Goal: Transaction & Acquisition: Purchase product/service

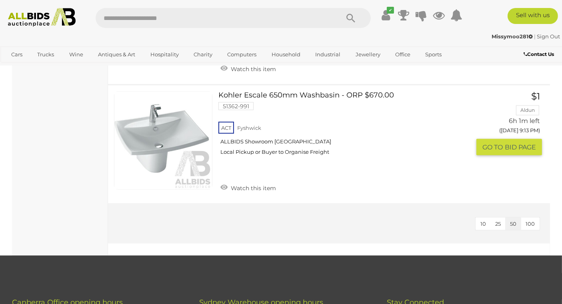
scroll to position [4175, 0]
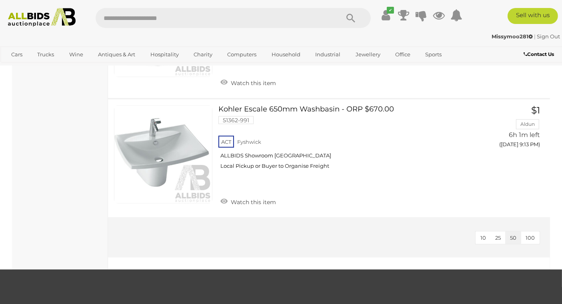
click at [24, 19] on img at bounding box center [41, 17] width 75 height 19
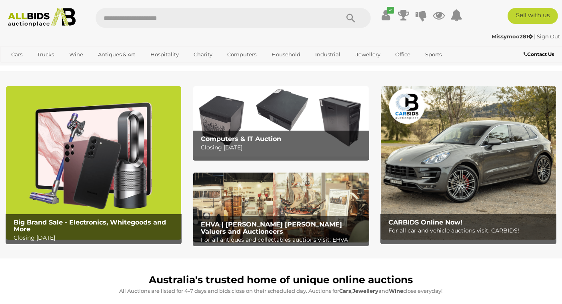
click at [133, 17] on input "text" at bounding box center [213, 18] width 235 height 20
type input "***"
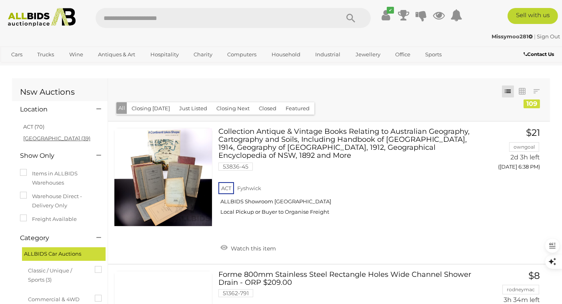
click at [34, 139] on link "NSW (39)" at bounding box center [56, 138] width 67 height 6
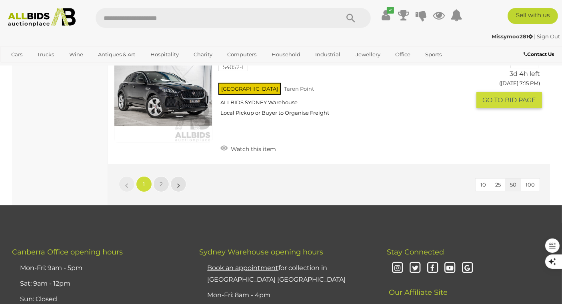
scroll to position [6174, 0]
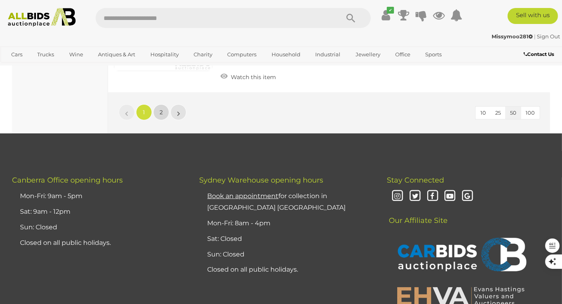
click at [161, 109] on span "2" at bounding box center [161, 112] width 3 height 7
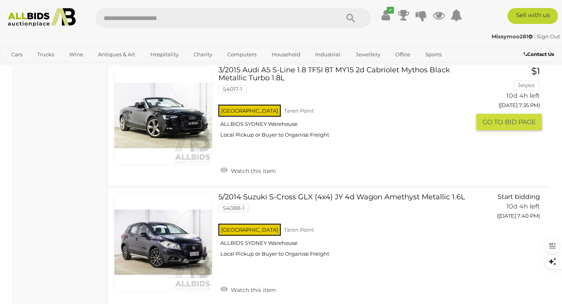
scroll to position [2843, 0]
